Goal: Task Accomplishment & Management: Complete application form

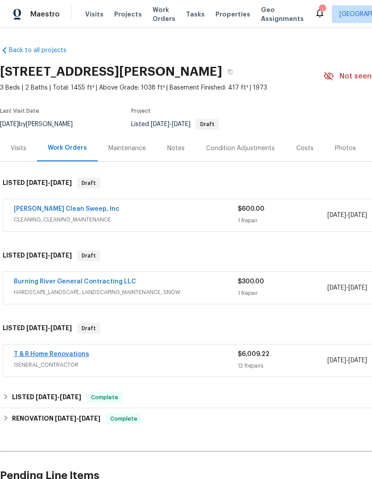
click at [65, 354] on link "T & R Home Renovations" at bounding box center [51, 354] width 75 height 6
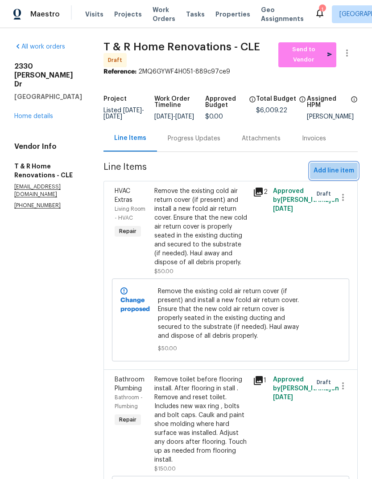
click at [332, 174] on span "Add line item" at bounding box center [333, 170] width 41 height 11
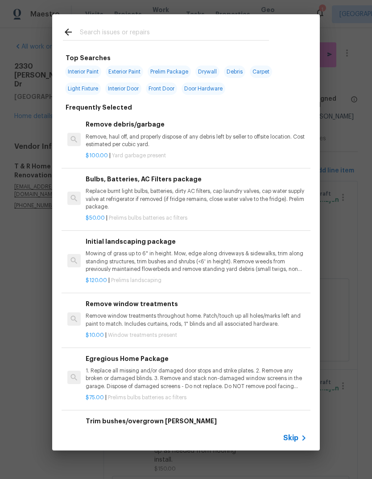
click at [181, 34] on input "text" at bounding box center [174, 33] width 189 height 13
type input "Hvac"
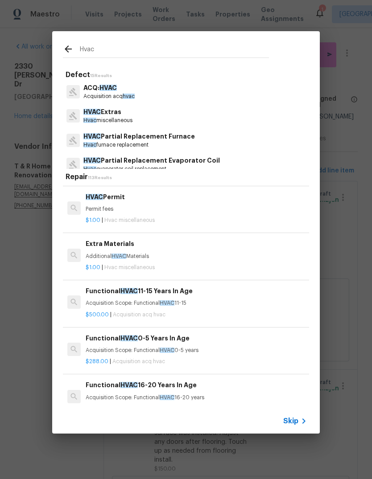
scroll to position [139, 0]
click at [148, 255] on p "Additional HVAC Materials" at bounding box center [196, 257] width 221 height 8
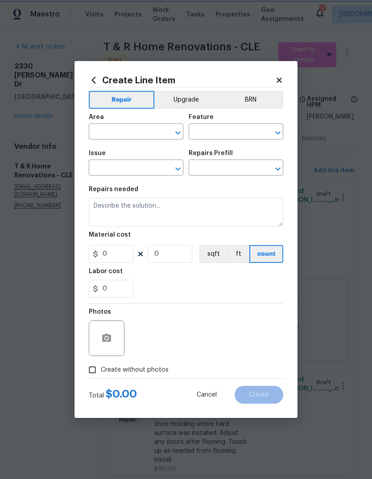
type input "HVAC"
type input "HVAC Extras"
type input "Extra Materials $1.00"
type textarea "Additional HVAC Materials"
type input "1"
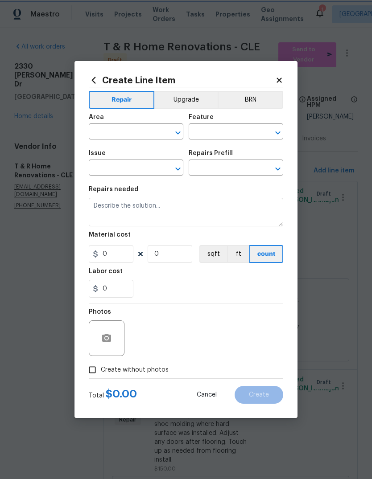
type input "1"
click at [130, 134] on input "text" at bounding box center [124, 133] width 70 height 14
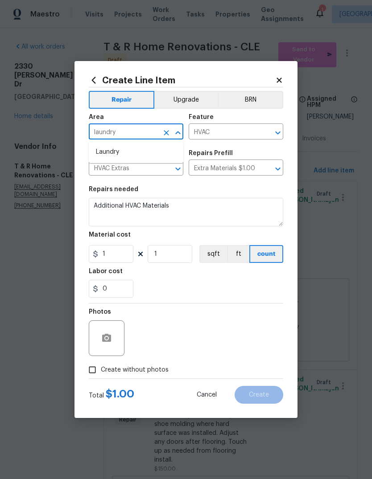
type input "laundry"
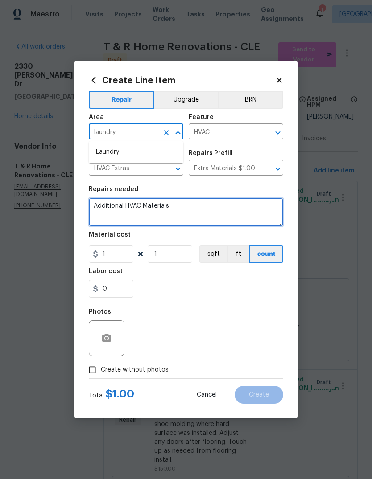
click at [198, 212] on textarea "Additional HVAC Materials" at bounding box center [186, 212] width 194 height 29
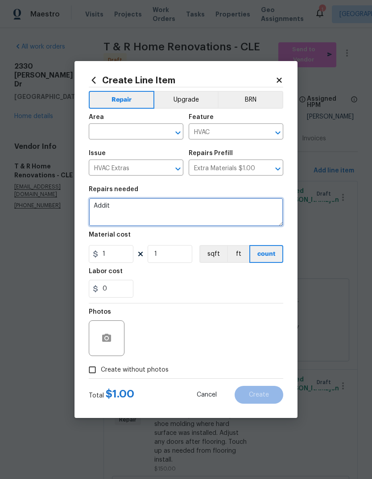
type textarea "Addi"
type textarea "Hook up the vent for dryer"
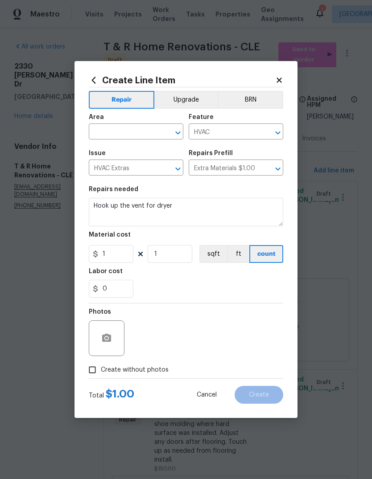
click at [195, 275] on div "Labor cost" at bounding box center [186, 274] width 194 height 12
click at [172, 258] on input "1" at bounding box center [170, 254] width 45 height 18
type input "20"
click at [242, 279] on div "Labor cost" at bounding box center [186, 274] width 194 height 12
click at [113, 333] on button "button" at bounding box center [106, 338] width 21 height 21
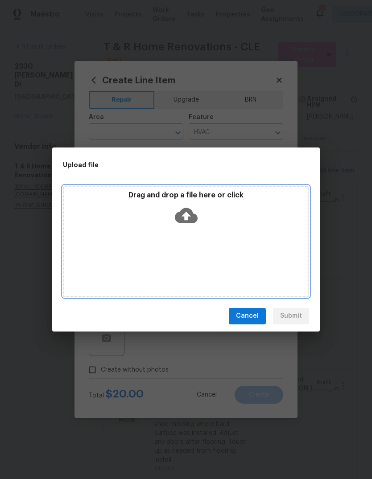
click at [193, 234] on div "Drag and drop a file here or click" at bounding box center [186, 241] width 246 height 111
click at [192, 217] on icon at bounding box center [186, 215] width 23 height 15
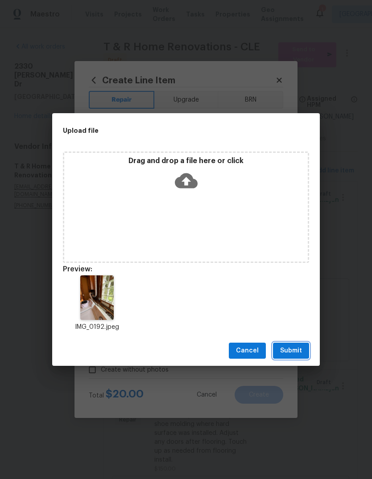
click at [299, 352] on span "Submit" at bounding box center [291, 350] width 22 height 11
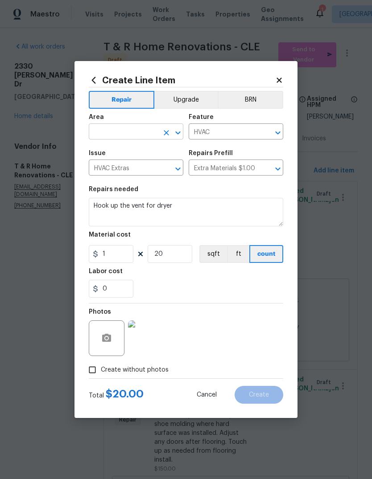
click at [126, 132] on input "text" at bounding box center [124, 133] width 70 height 14
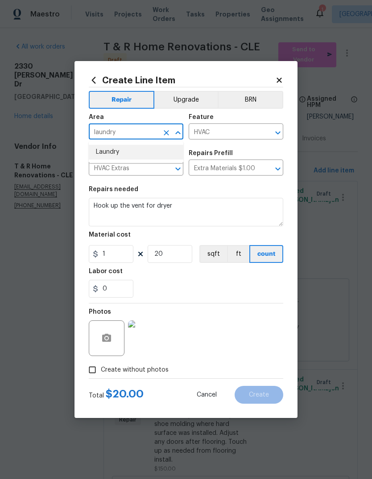
click at [139, 148] on li "Laundry" at bounding box center [136, 152] width 95 height 15
type input "Laundry"
click at [138, 148] on span "Issue HVAC Extras ​" at bounding box center [136, 163] width 95 height 36
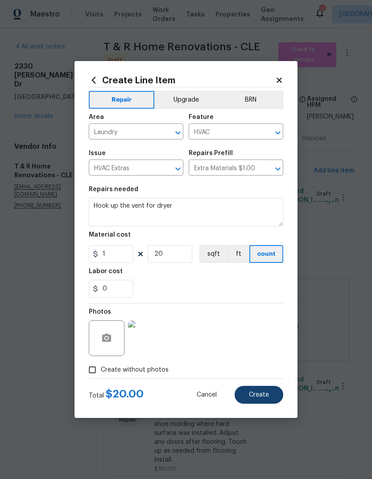
click at [267, 394] on span "Create" at bounding box center [259, 395] width 20 height 7
type input "0"
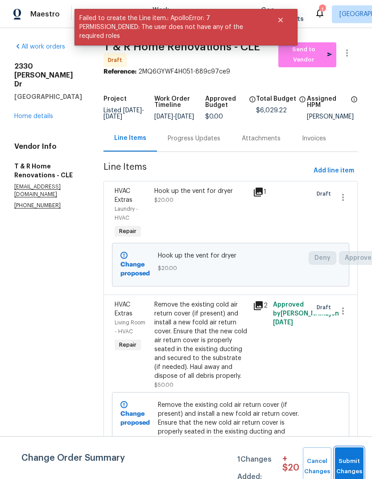
click at [347, 460] on span "Submit Changes" at bounding box center [349, 466] width 20 height 21
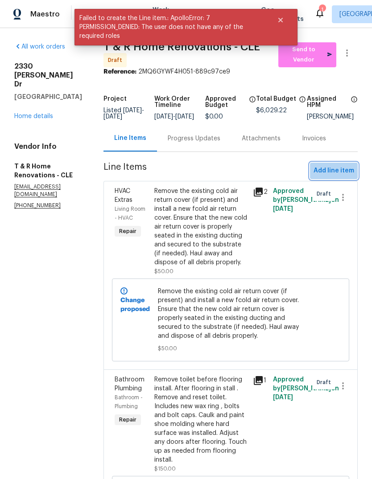
click at [339, 176] on span "Add line item" at bounding box center [333, 170] width 41 height 11
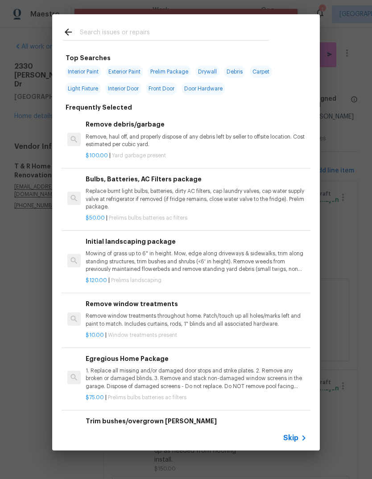
click at [155, 32] on input "text" at bounding box center [174, 33] width 189 height 13
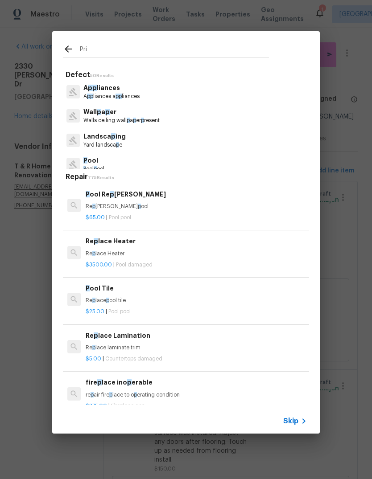
type input "Prim"
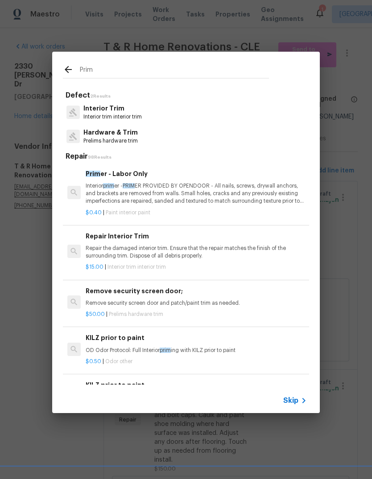
click at [196, 197] on p "Interior [PERSON_NAME] - [PERSON_NAME] PROVIDED BY OPENDOOR - All nails, screws…" at bounding box center [196, 193] width 221 height 23
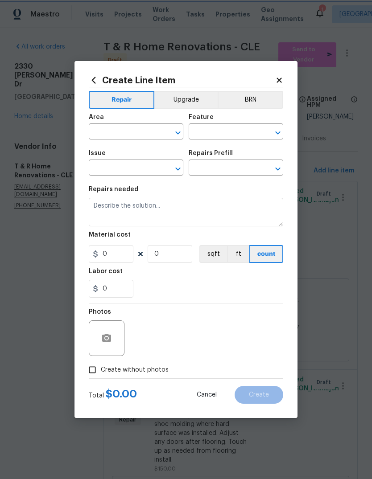
type input "Overall Paint"
type input "Interior Paint"
type input "Primer - Labor Only $0.40"
type textarea "Interior primer - PRIMER PROVIDED BY OPENDOOR - All nails, screws, drywall anch…"
type input "0.4"
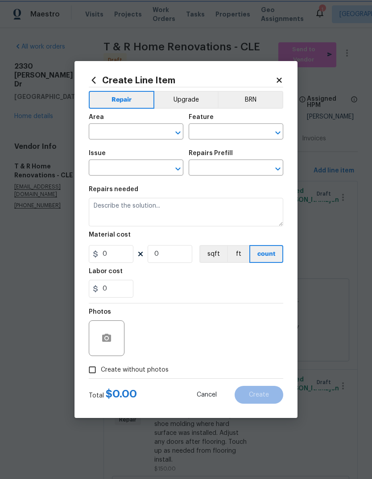
type input "1"
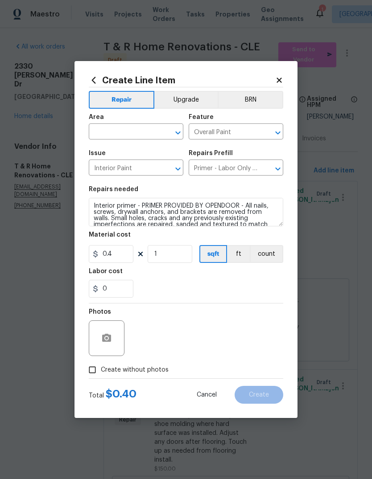
click at [130, 120] on div "Area" at bounding box center [136, 120] width 95 height 12
click at [123, 132] on input "text" at bounding box center [124, 133] width 70 height 14
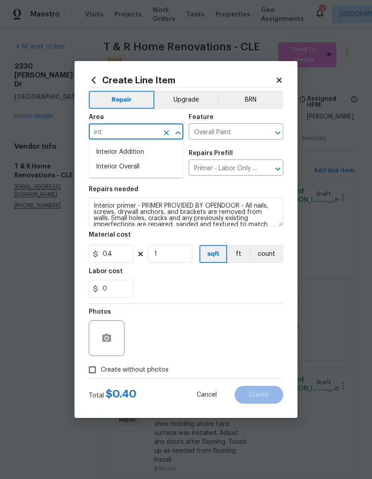
click at [139, 168] on li "Interior Overall" at bounding box center [136, 167] width 95 height 15
type input "Interior Overall"
click at [183, 253] on input "1" at bounding box center [170, 254] width 45 height 18
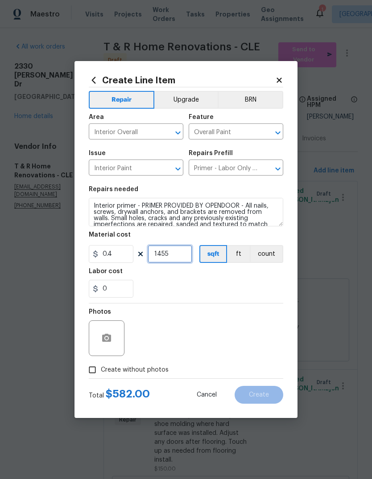
type input "1455"
click at [186, 295] on div "0" at bounding box center [186, 289] width 194 height 18
click at [184, 255] on input "1455" at bounding box center [170, 254] width 45 height 18
click at [246, 293] on div "0" at bounding box center [186, 289] width 194 height 18
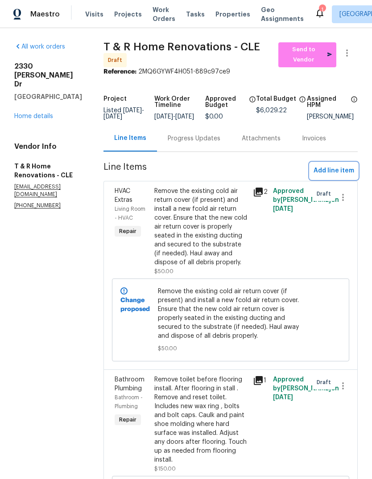
click at [345, 177] on span "Add line item" at bounding box center [333, 170] width 41 height 11
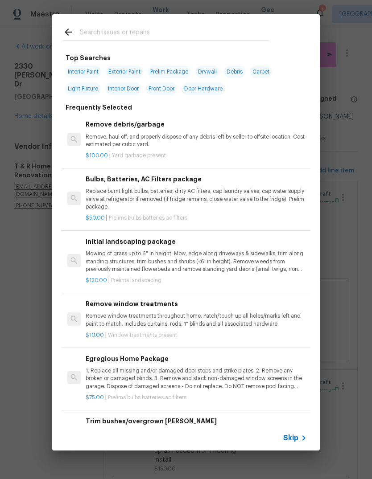
click at [93, 70] on span "Interior Paint" at bounding box center [83, 72] width 36 height 12
type input "Interior Paint"
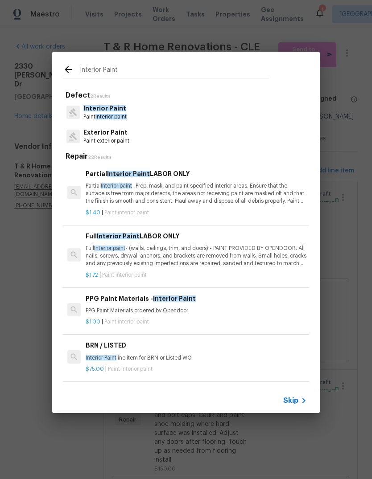
click at [217, 196] on p "Partial Interior paint - Prep, mask, and paint specified interior areas. Ensure…" at bounding box center [196, 193] width 221 height 23
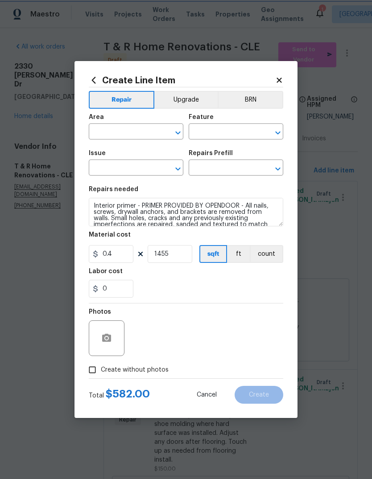
type input "Interior Overall"
type input "Overall Paint"
type input "Interior Paint"
type input "Partial Interior Paint LABOR ONLY $1.40"
type textarea "Partial Interior paint - Prep, mask, and paint specified interior areas. Ensure…"
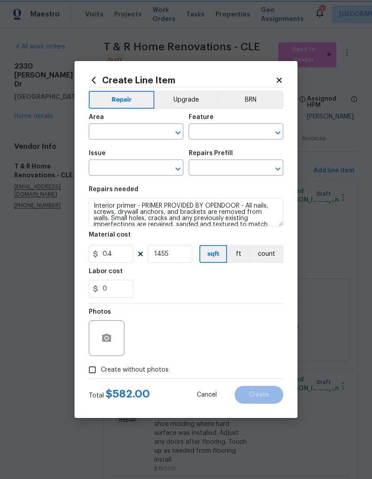
type input "1.4"
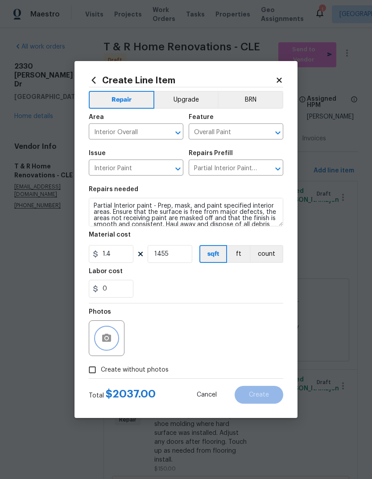
click at [108, 341] on icon "button" at bounding box center [106, 338] width 9 height 8
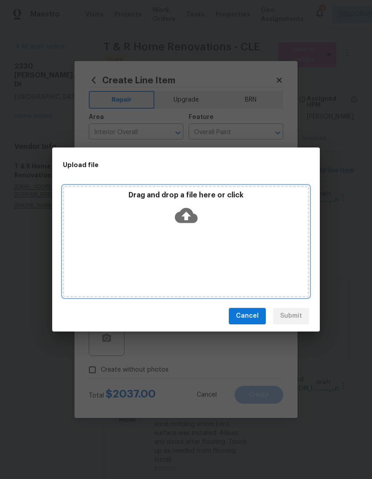
click at [188, 217] on icon at bounding box center [186, 215] width 23 height 23
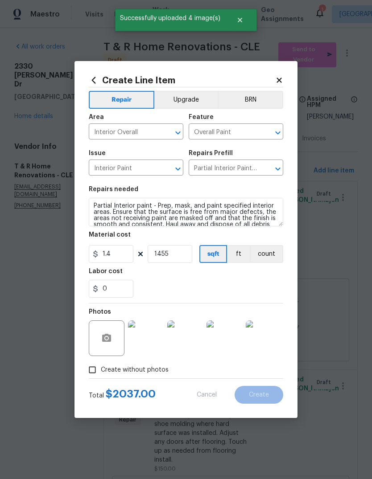
type input "0"
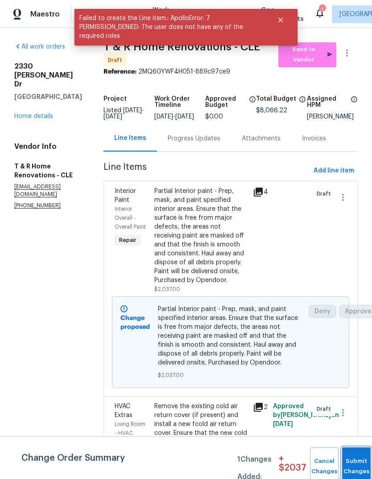
click at [357, 464] on button "Submit Changes" at bounding box center [356, 467] width 29 height 38
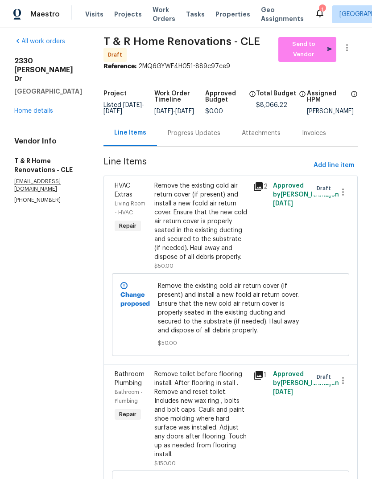
scroll to position [6, 0]
click at [36, 107] on link "Home details" at bounding box center [33, 110] width 39 height 6
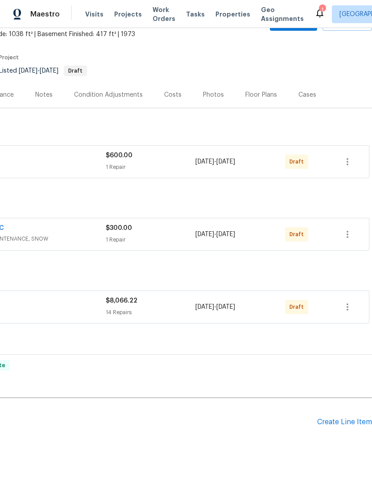
scroll to position [53, 132]
click at [329, 422] on div "Create Line Item" at bounding box center [344, 423] width 55 height 8
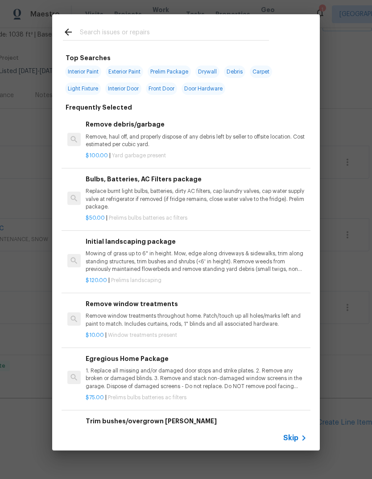
click at [160, 40] on input "text" at bounding box center [174, 33] width 189 height 13
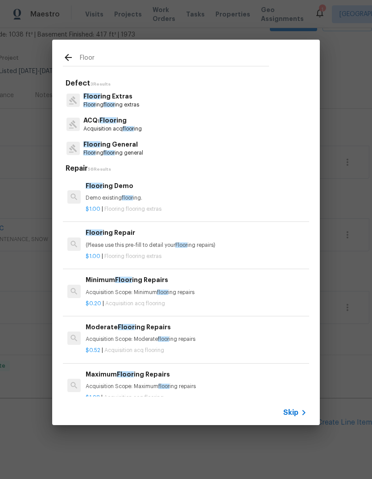
type input "Floor"
click at [177, 145] on div "Floor ing General Floor ing floor ing general" at bounding box center [186, 148] width 246 height 24
click at [115, 150] on span "floor" at bounding box center [108, 152] width 11 height 5
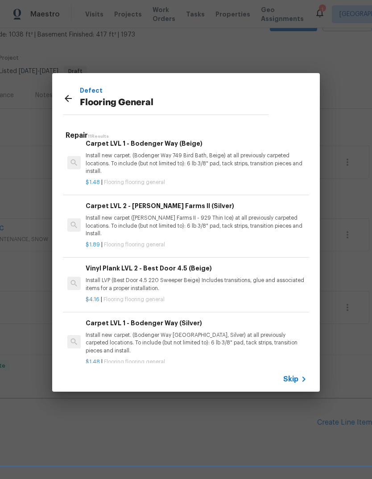
scroll to position [399, 0]
click at [171, 277] on p "Install LVP (Best Door 4.5 220 Sweeper Beige) Includes transitions, glue and as…" at bounding box center [196, 284] width 221 height 15
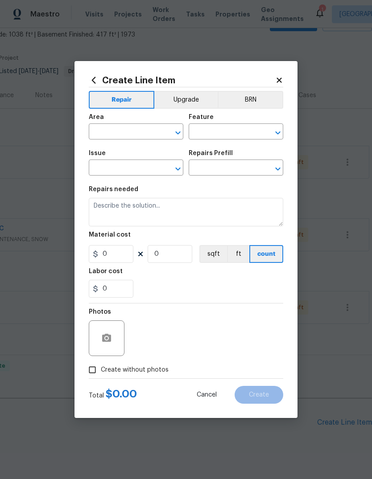
type input "Overall Flooring"
type input "Flooring General"
type input "Vinyl Plank LVL 2 - Best Door 4.5 (Beige) $4.16"
type textarea "Install LVP (Best Door 4.5 220 Sweeper Beige) Includes transitions, glue and as…"
type input "4.16"
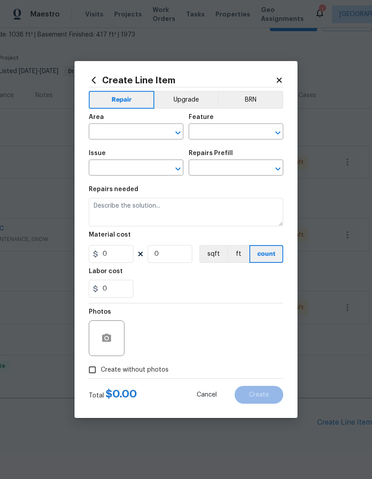
type input "1"
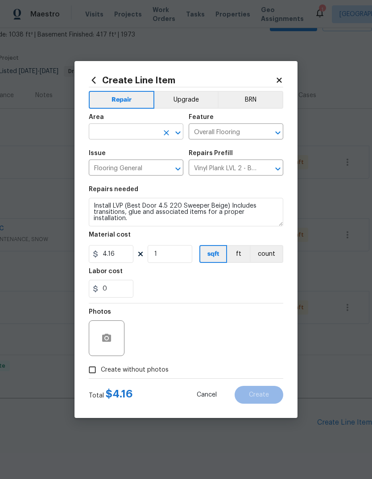
click at [130, 132] on input "text" at bounding box center [124, 133] width 70 height 14
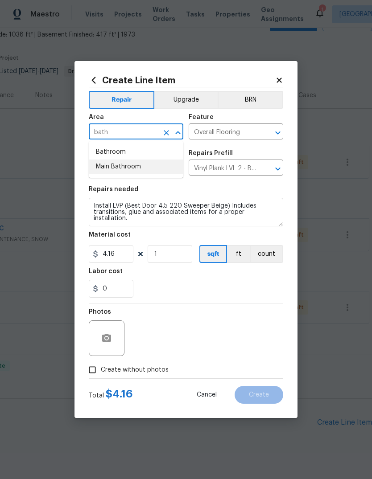
click at [133, 164] on li "Main Bathroom" at bounding box center [136, 167] width 95 height 15
type input "Main Bathroom"
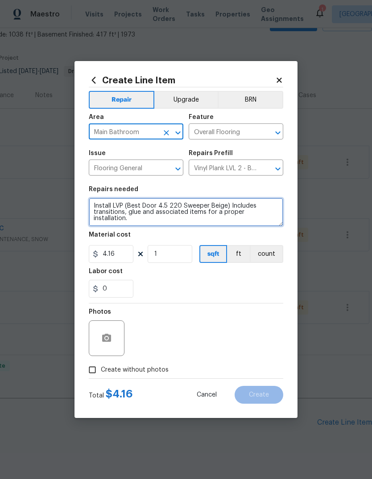
click at [93, 206] on textarea "Install LVP (Best Door 4.5 220 Sweeper Beige) Includes transitions, glue and as…" at bounding box center [186, 212] width 194 height 29
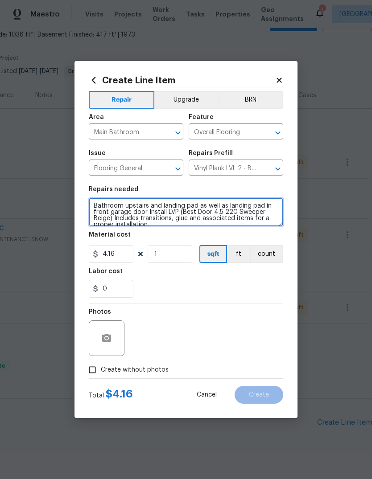
type textarea "Bathroom upstairs and landing pad as well as landing pad in front garage door I…"
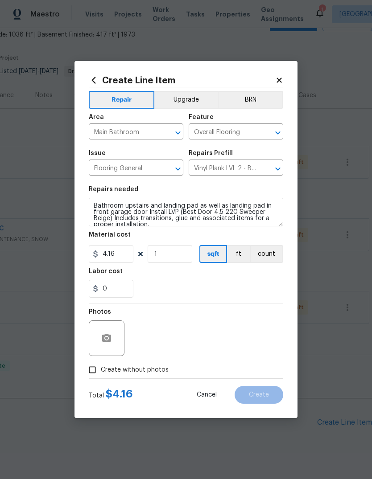
click at [213, 284] on div "0" at bounding box center [186, 289] width 194 height 18
click at [178, 257] on input "1" at bounding box center [170, 254] width 45 height 18
type input "250"
click at [230, 286] on div "0" at bounding box center [186, 289] width 194 height 18
click at [107, 338] on circle "button" at bounding box center [106, 338] width 3 height 3
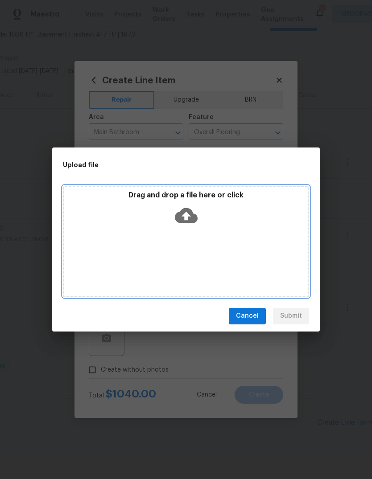
click at [192, 207] on icon at bounding box center [186, 215] width 23 height 23
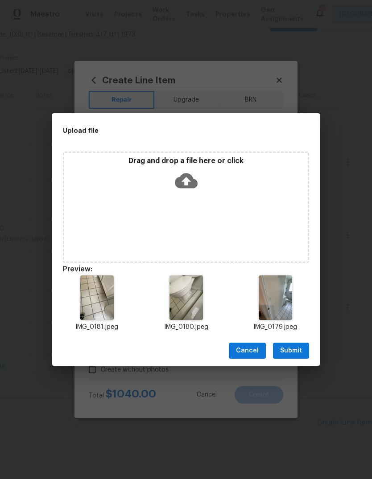
click at [297, 350] on span "Submit" at bounding box center [291, 350] width 22 height 11
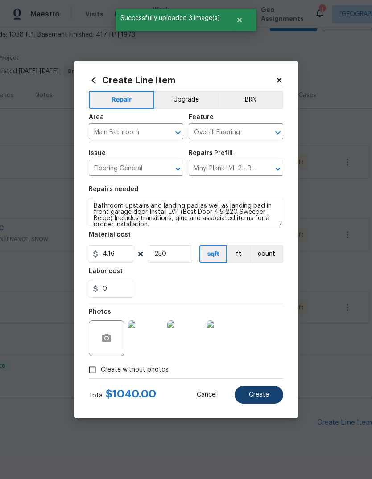
click at [256, 399] on span "Create" at bounding box center [259, 395] width 20 height 7
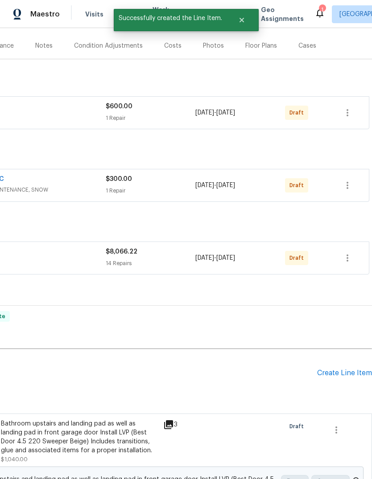
scroll to position [103, 132]
click at [333, 373] on div "Create Line Item" at bounding box center [344, 373] width 55 height 8
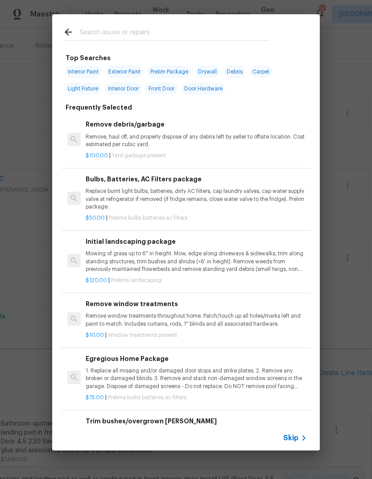
click at [173, 49] on div at bounding box center [165, 31] width 227 height 35
click at [188, 36] on input "text" at bounding box center [174, 33] width 189 height 13
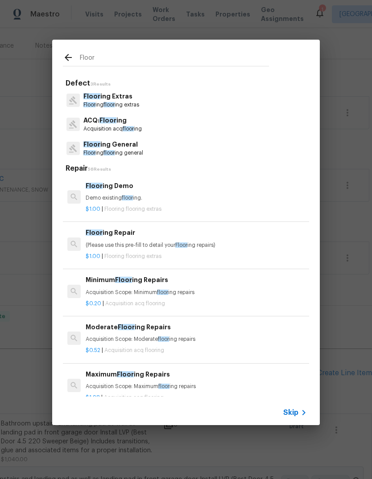
type input "Floor"
click at [201, 157] on div "Floor ing General Floor ing floor ing general" at bounding box center [186, 148] width 246 height 24
click at [133, 148] on p "Floor ing General" at bounding box center [113, 144] width 60 height 9
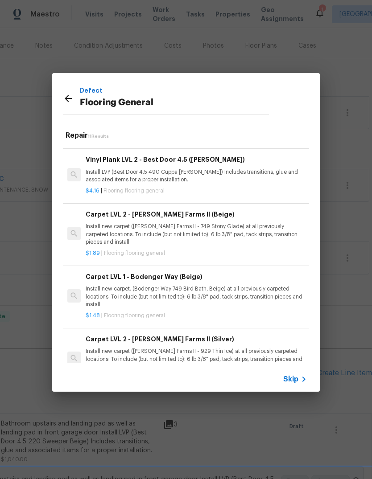
scroll to position [267, 0]
click at [223, 292] on p "Install new carpet. (Bodenger Way 749 Bird Bath, Beige) at all previously carpe…" at bounding box center [196, 296] width 221 height 23
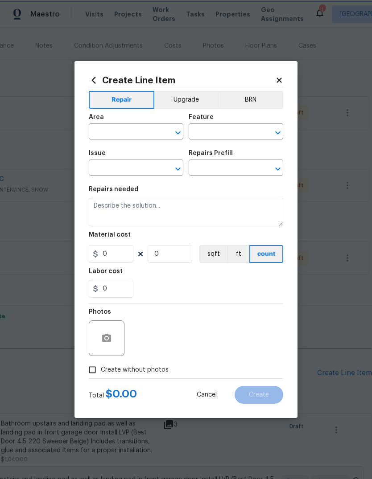
type input "Overall Flooring"
type input "Flooring General"
type input "Carpet LVL 1 - Bodenger Way (Beige) $1.48"
type textarea "Install new carpet. (Bodenger Way 749 Bird Bath, Beige) at all previously carpe…"
type input "1.48"
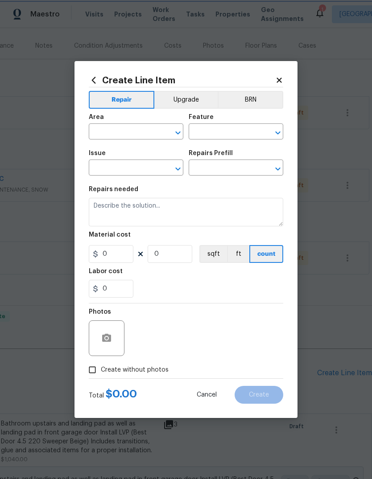
type input "1"
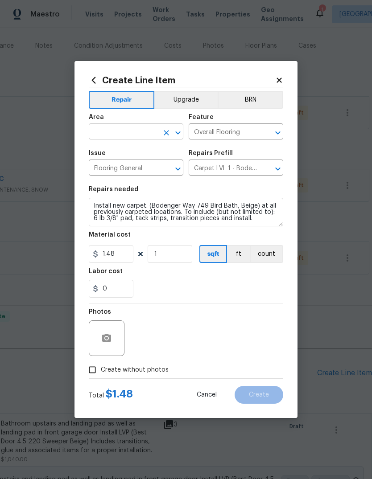
click at [115, 132] on input "text" at bounding box center [124, 133] width 70 height 14
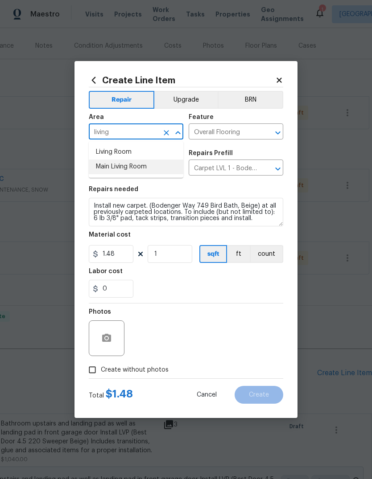
click at [148, 174] on li "Main Living Room" at bounding box center [136, 167] width 95 height 15
type input "Main Living Room"
click at [90, 210] on textarea "Install new carpet. (Bodenger Way 749 Bird Bath, Beige) at all previously carpe…" at bounding box center [186, 212] width 194 height 29
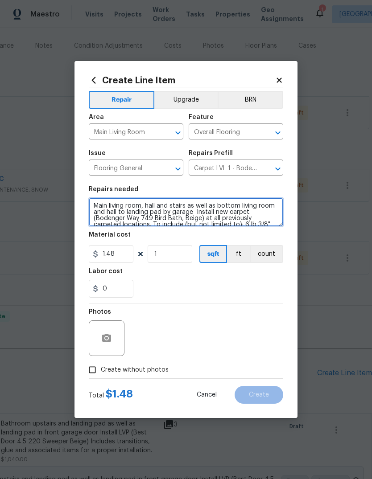
type textarea "Main living room, hall and stairs as well as bottom living room and hall to lan…"
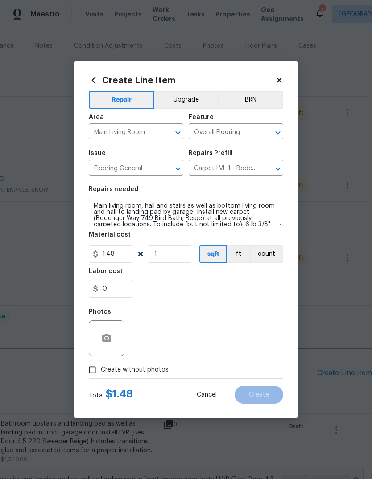
click at [259, 290] on div "0" at bounding box center [186, 289] width 194 height 18
click at [173, 254] on input "1" at bounding box center [170, 254] width 45 height 18
click at [174, 254] on input "1" at bounding box center [170, 254] width 45 height 18
click at [241, 278] on div "Labor cost" at bounding box center [186, 274] width 194 height 12
click at [169, 253] on input "700" at bounding box center [170, 254] width 45 height 18
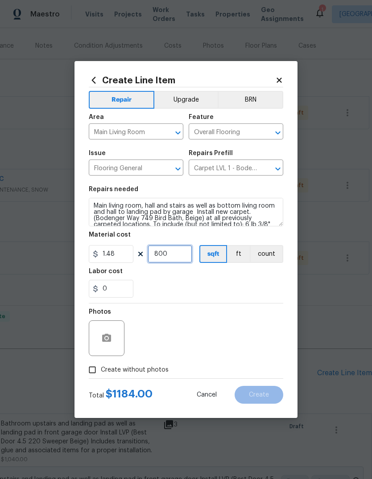
type input "800"
click at [247, 288] on div "0" at bounding box center [186, 289] width 194 height 18
click at [251, 345] on div "Photos" at bounding box center [186, 333] width 194 height 58
click at [112, 337] on button "button" at bounding box center [106, 338] width 21 height 21
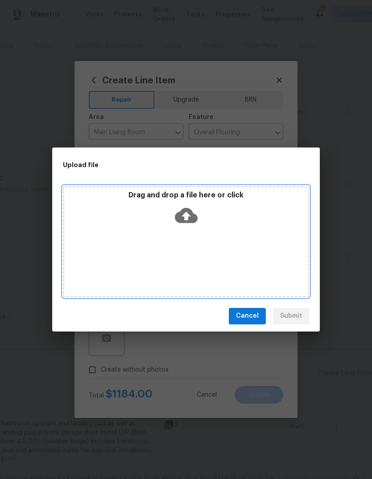
click at [188, 219] on icon at bounding box center [186, 215] width 23 height 15
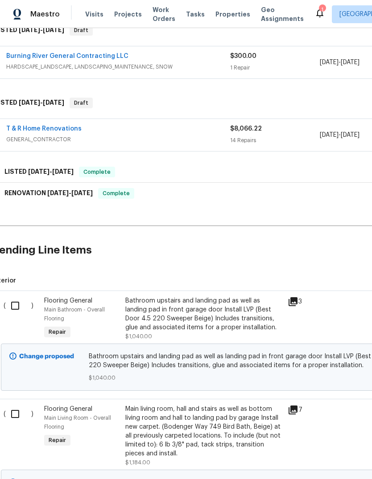
scroll to position [226, 8]
click at [259, 424] on div "Main living room, hall and stairs as well as bottom living room and hall to lan…" at bounding box center [203, 430] width 157 height 53
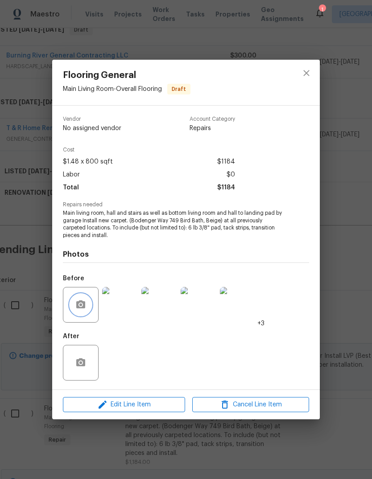
click at [86, 302] on button "button" at bounding box center [80, 304] width 21 height 21
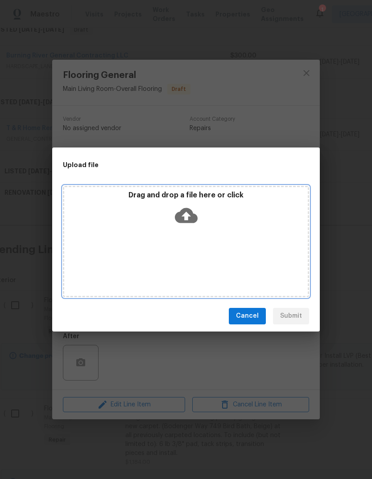
click at [188, 222] on icon at bounding box center [186, 215] width 23 height 15
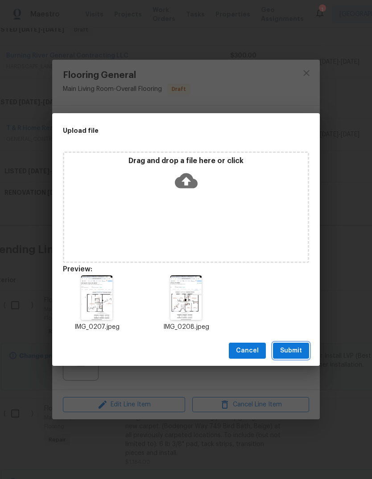
click at [306, 354] on button "Submit" at bounding box center [291, 351] width 36 height 16
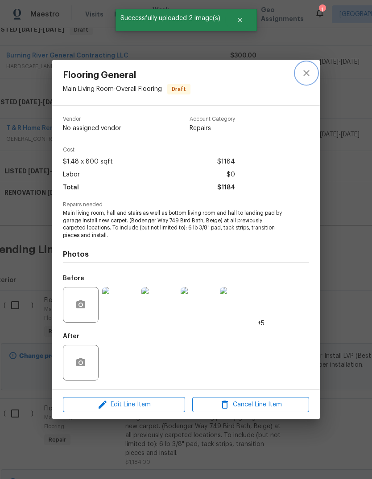
click at [314, 74] on button "close" at bounding box center [306, 72] width 21 height 21
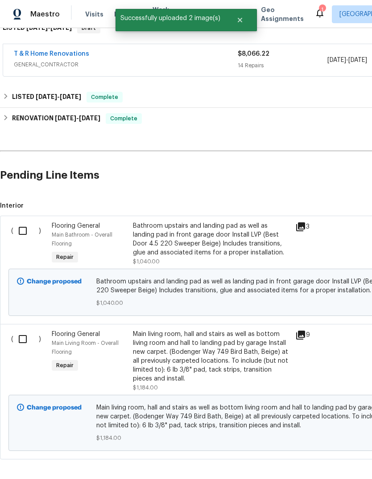
scroll to position [301, 0]
click at [212, 234] on div "Bathroom upstairs and landing pad as well as landing pad in front garage door I…" at bounding box center [211, 239] width 157 height 36
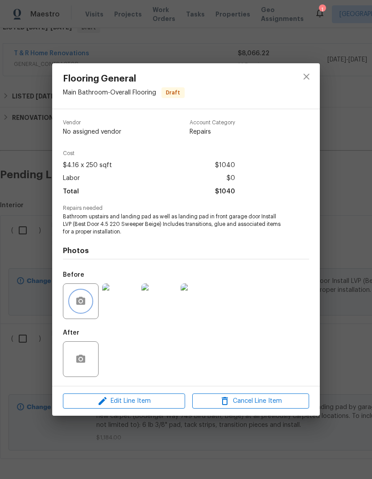
click at [78, 300] on icon "button" at bounding box center [80, 301] width 9 height 8
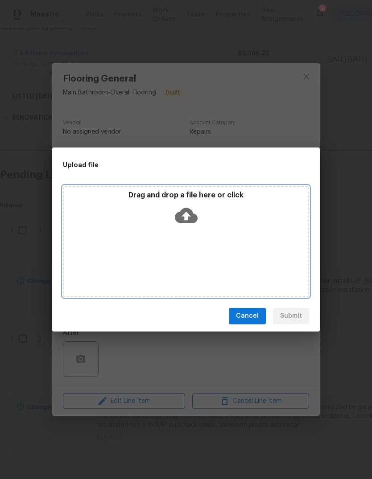
click at [191, 217] on icon at bounding box center [186, 215] width 23 height 15
